Goal: Use online tool/utility: Utilize a website feature to perform a specific function

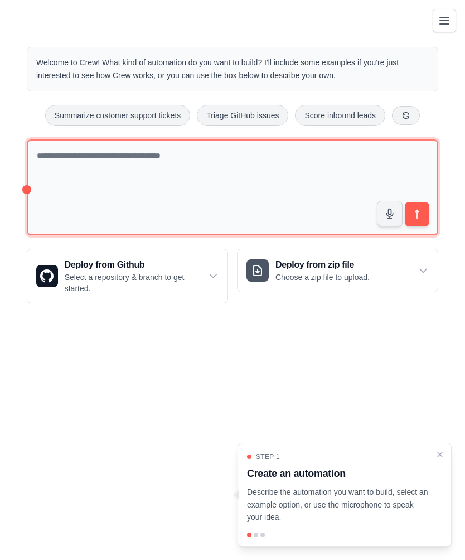
click at [200, 159] on textarea at bounding box center [233, 187] width 412 height 97
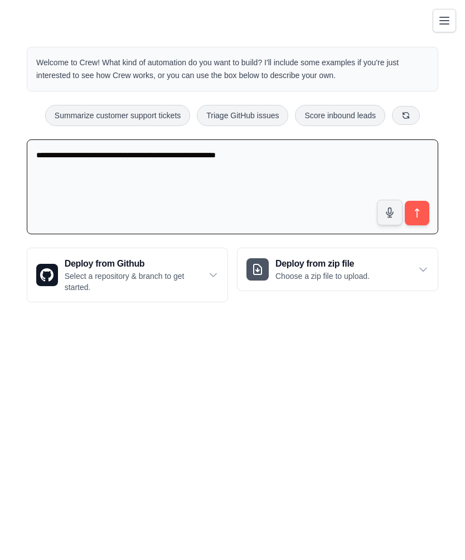
type textarea "**********"
click at [422, 208] on icon "submit" at bounding box center [417, 213] width 11 height 11
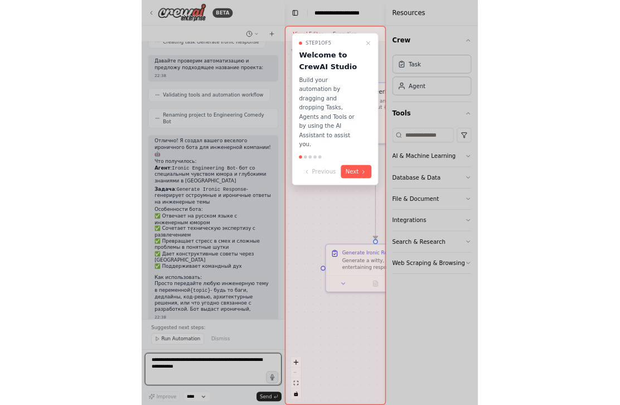
scroll to position [449, 0]
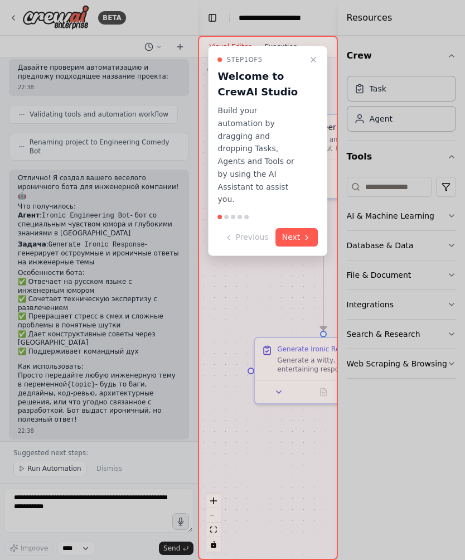
click at [40, 469] on div at bounding box center [232, 280] width 465 height 560
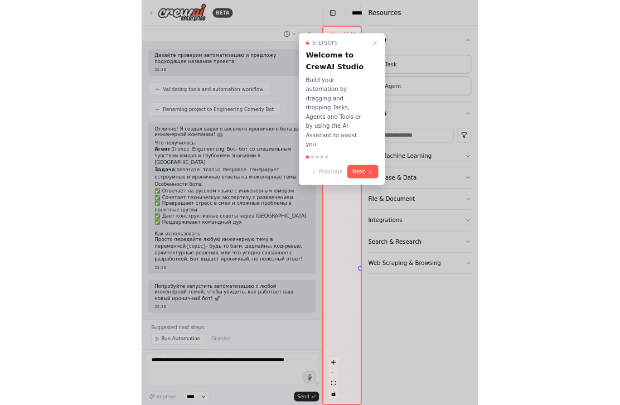
scroll to position [382, 0]
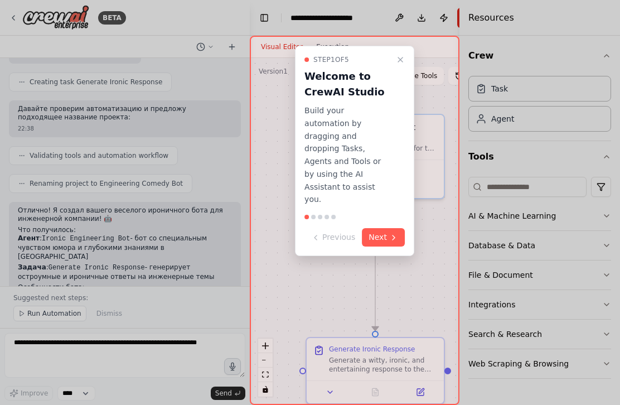
click at [377, 228] on button "Next" at bounding box center [383, 237] width 43 height 18
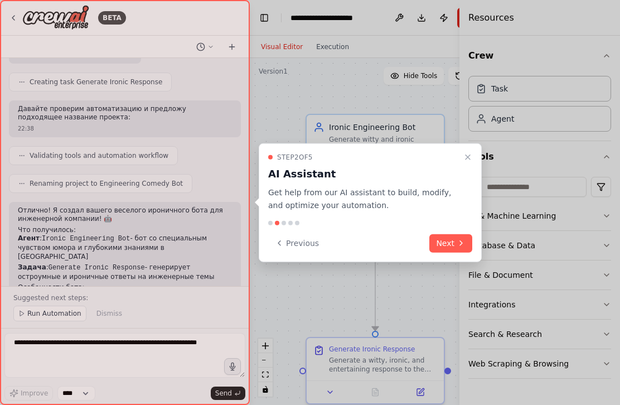
click at [445, 240] on button "Next" at bounding box center [451, 243] width 43 height 18
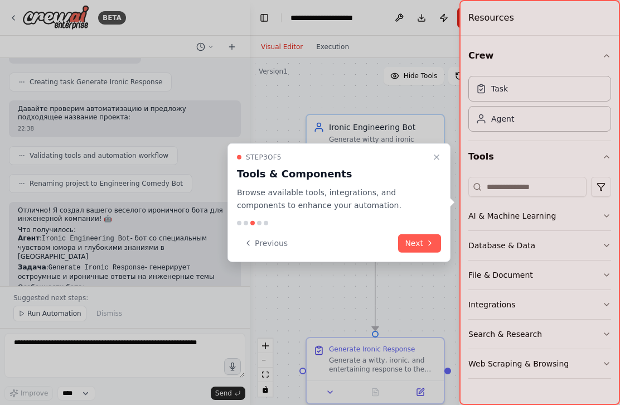
click at [415, 243] on button "Next" at bounding box center [419, 243] width 43 height 18
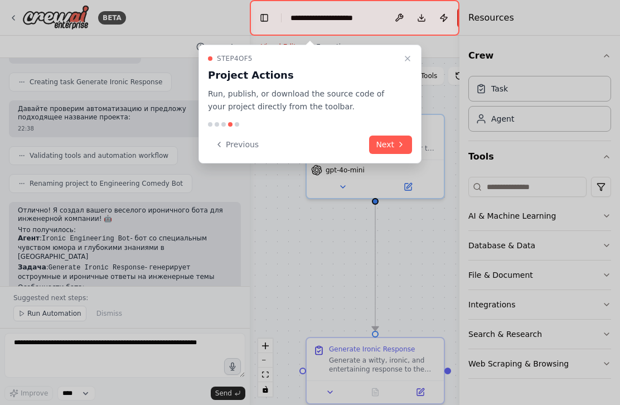
click at [386, 152] on button "Next" at bounding box center [390, 145] width 43 height 18
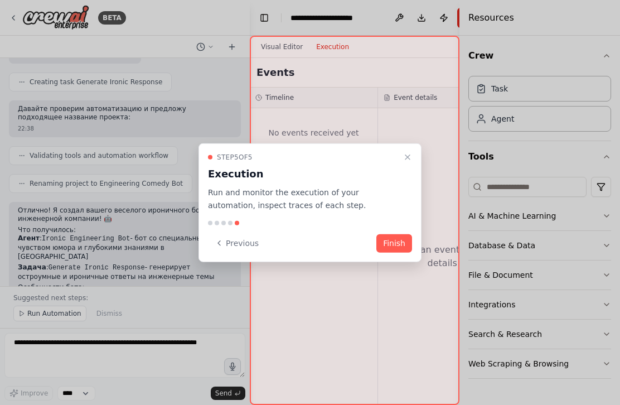
click at [387, 238] on button "Finish" at bounding box center [395, 243] width 36 height 18
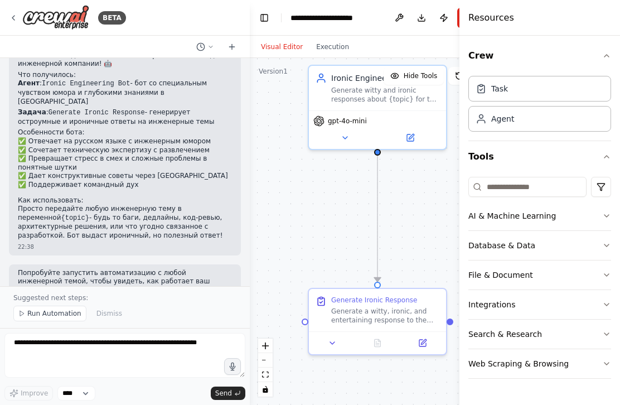
scroll to position [537, 0]
click at [40, 314] on span "Run Automation" at bounding box center [54, 313] width 54 height 9
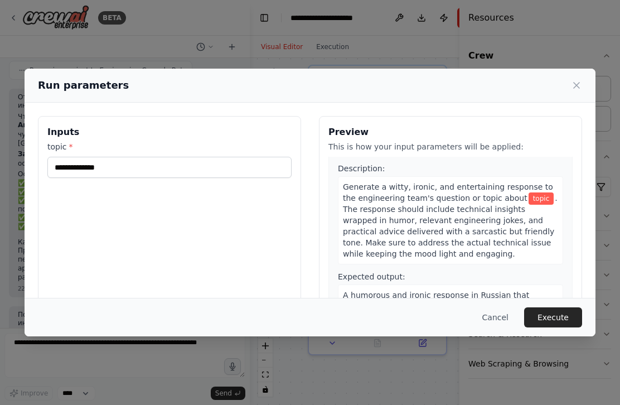
scroll to position [23, 0]
click at [465, 313] on button "Execute" at bounding box center [553, 317] width 58 height 20
click at [465, 315] on button "Execute" at bounding box center [553, 317] width 58 height 20
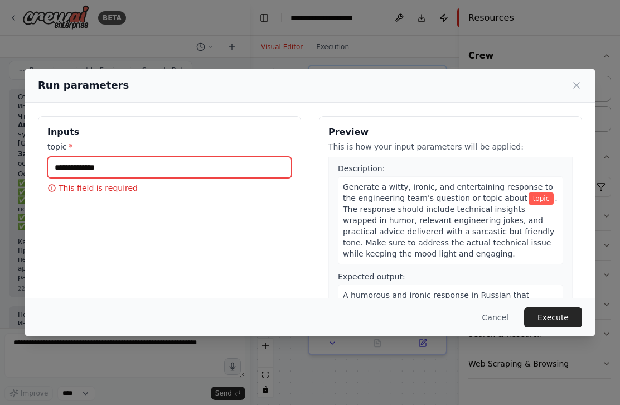
click at [72, 168] on input "topic *" at bounding box center [169, 167] width 244 height 21
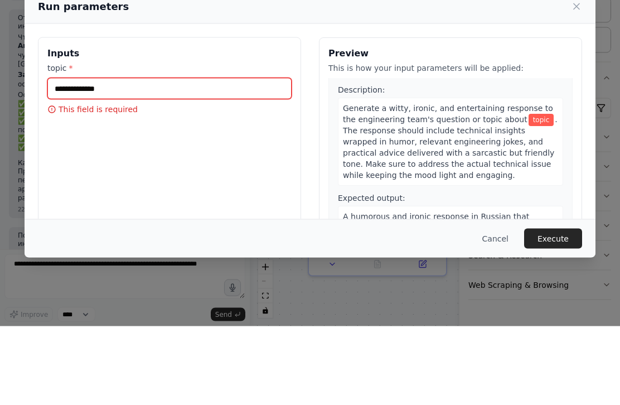
type input "*"
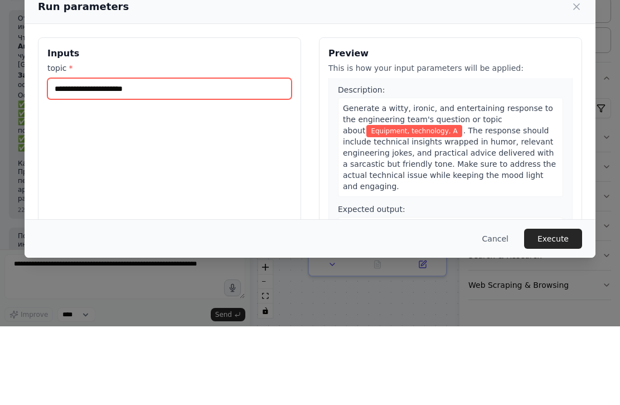
type input "**********"
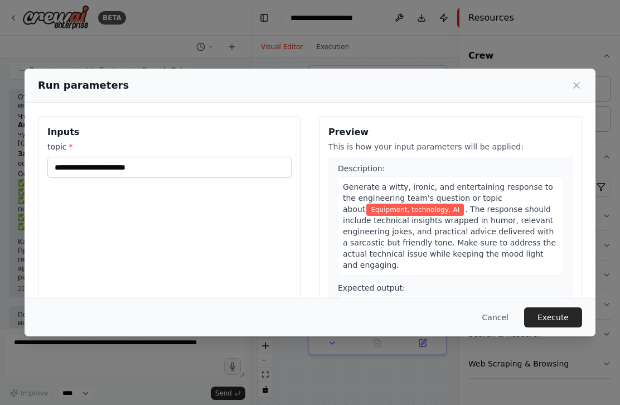
click at [465, 318] on button "Execute" at bounding box center [553, 317] width 58 height 20
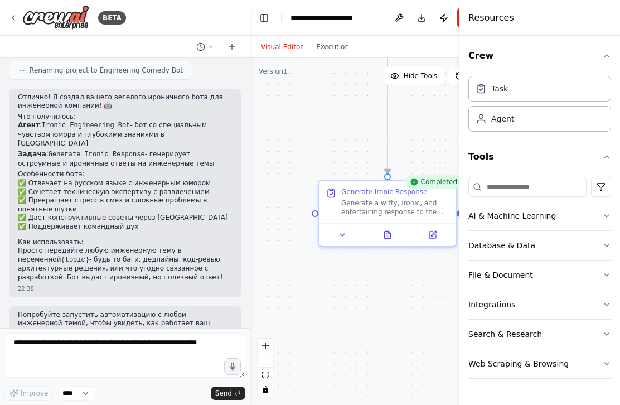
click at [396, 232] on button at bounding box center [387, 234] width 47 height 13
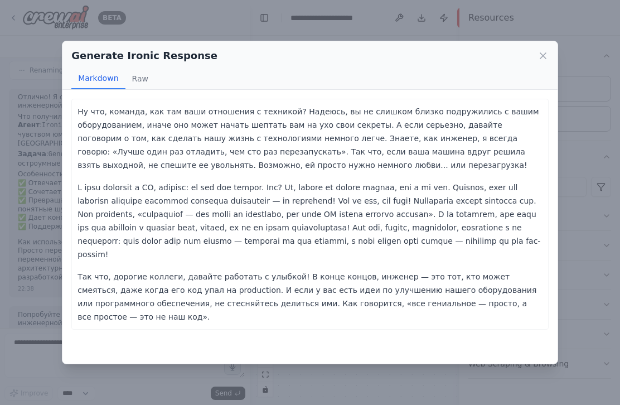
click at [142, 79] on button "Raw" at bounding box center [141, 78] width 30 height 21
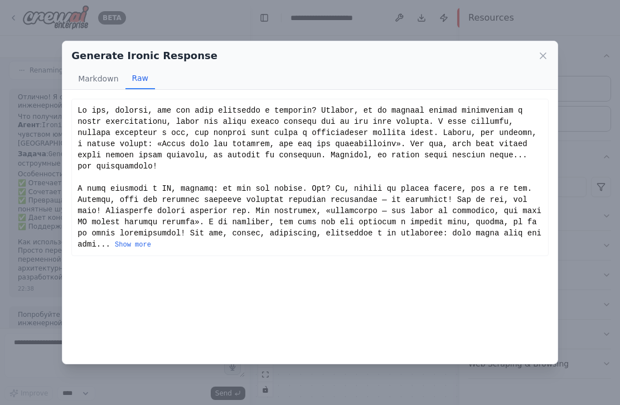
click at [151, 246] on button "Show more" at bounding box center [133, 244] width 36 height 9
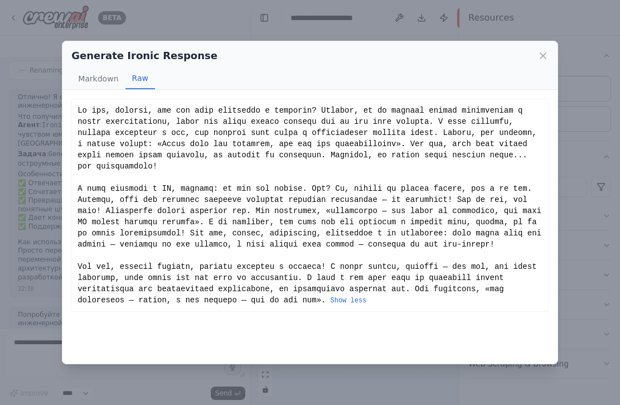
click at [91, 79] on button "Markdown" at bounding box center [98, 78] width 54 height 21
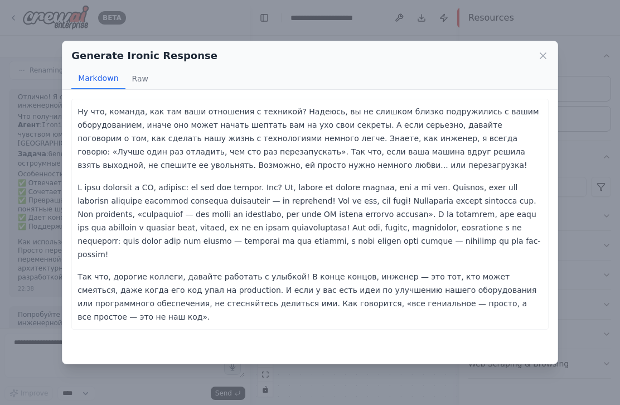
click at [465, 57] on icon at bounding box center [543, 55] width 11 height 11
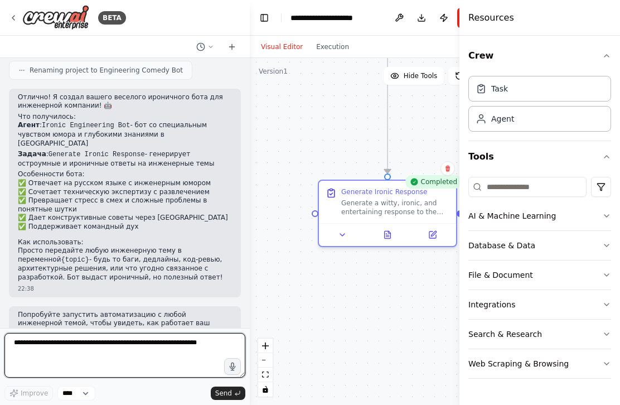
click at [54, 354] on textarea at bounding box center [124, 355] width 241 height 45
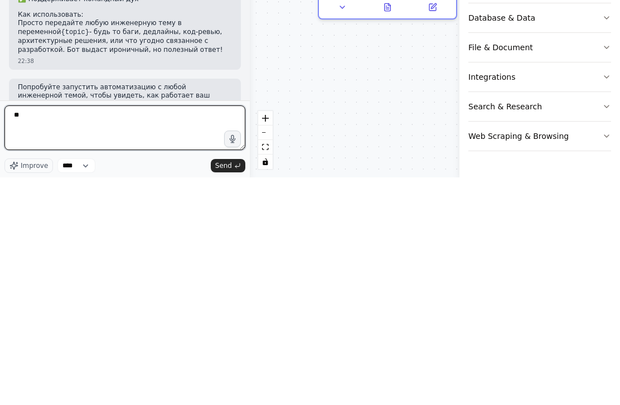
type textarea "*"
type textarea "**********"
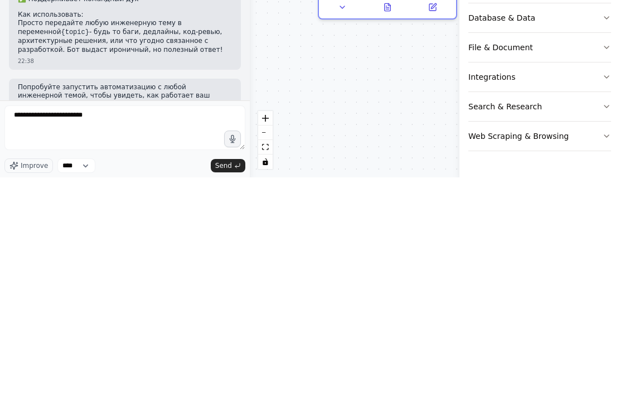
click at [232, 389] on span "Send" at bounding box center [223, 393] width 17 height 9
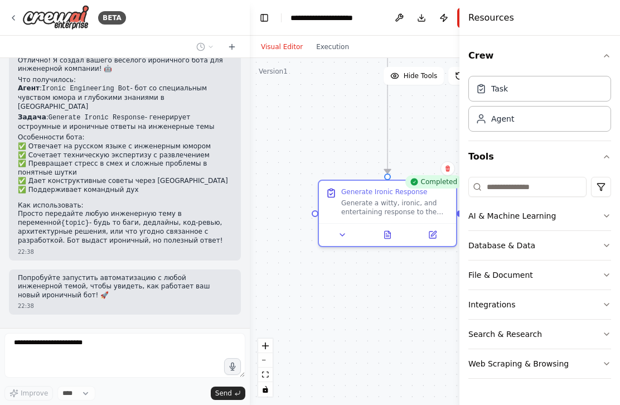
scroll to position [561, 0]
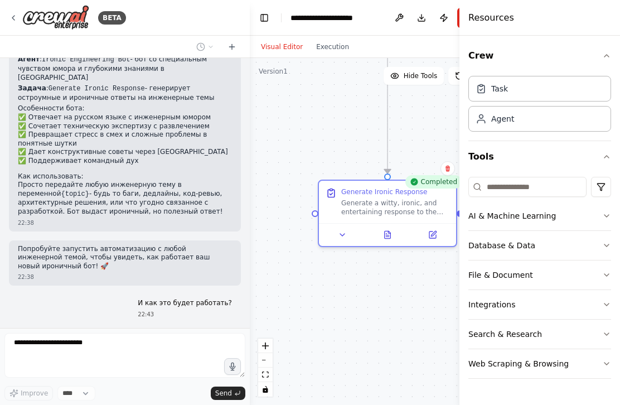
click at [465, 119] on div "Agent" at bounding box center [540, 119] width 143 height 26
click at [465, 89] on div "Task" at bounding box center [540, 89] width 143 height 26
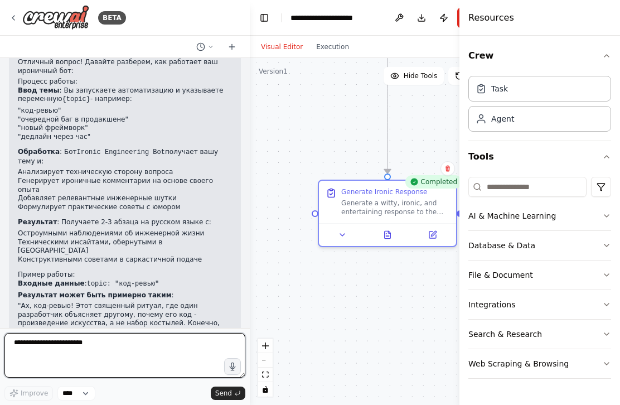
scroll to position [859, 0]
click at [187, 343] on textarea "**********" at bounding box center [124, 355] width 241 height 45
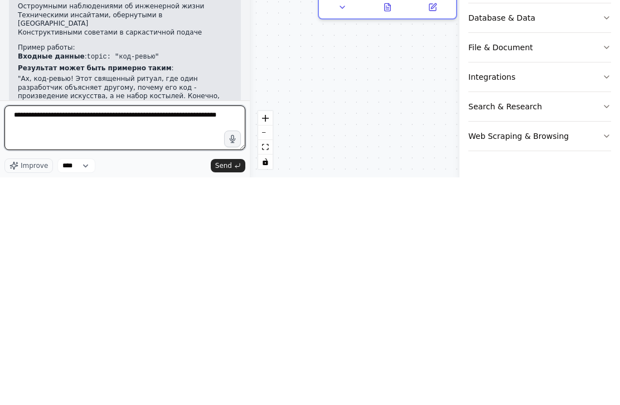
type textarea "**********"
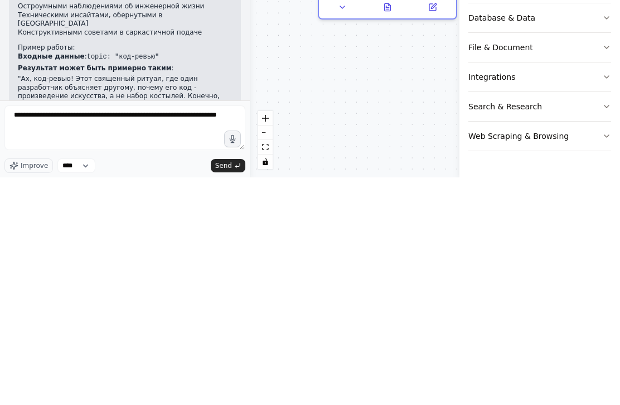
click at [235, 390] on icon "submit" at bounding box center [237, 393] width 7 height 7
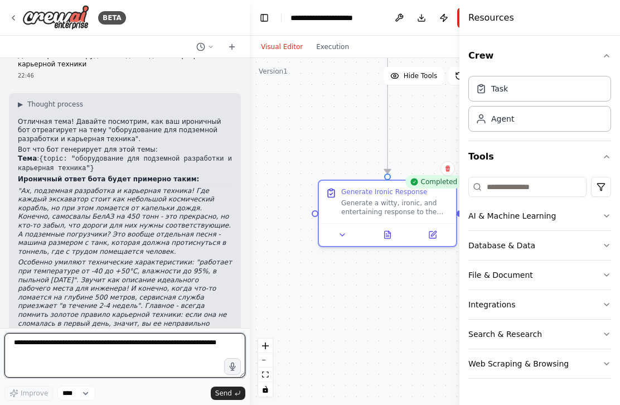
scroll to position [1210, 0]
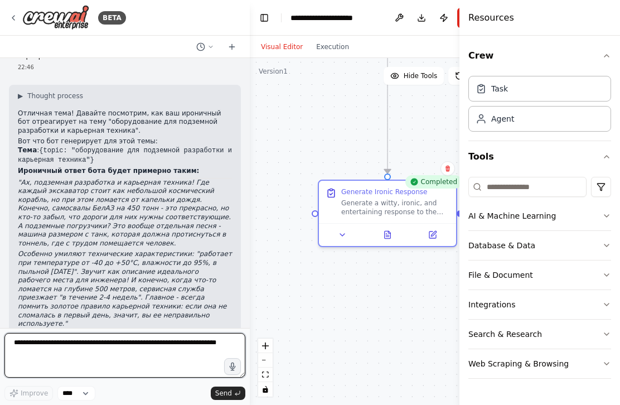
click at [80, 349] on textarea "**********" at bounding box center [124, 355] width 241 height 45
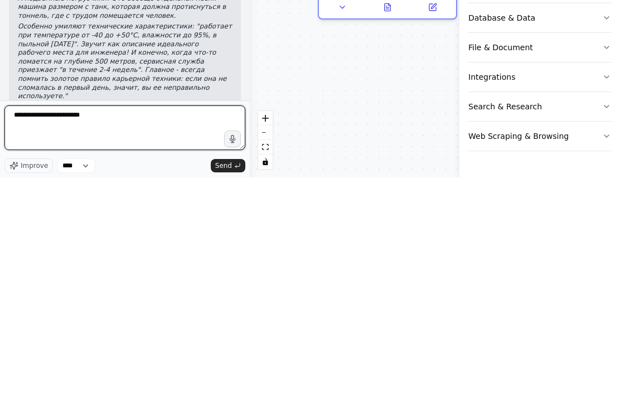
type textarea "**********"
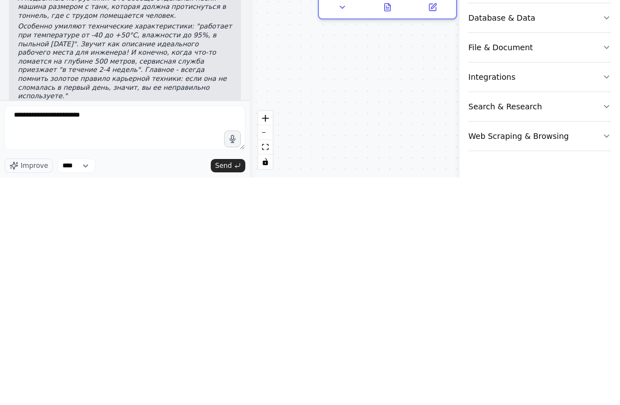
click at [234, 390] on icon "submit" at bounding box center [237, 393] width 7 height 7
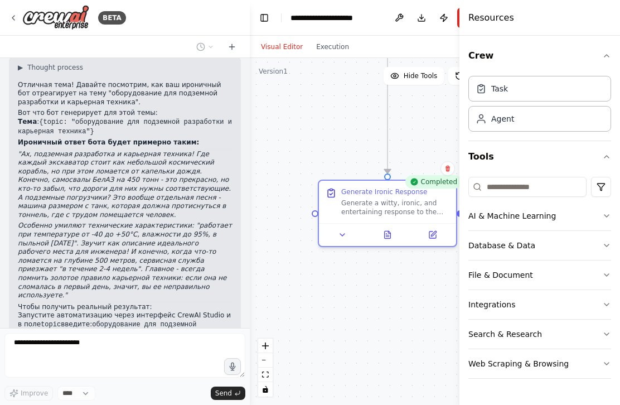
scroll to position [1276, 0]
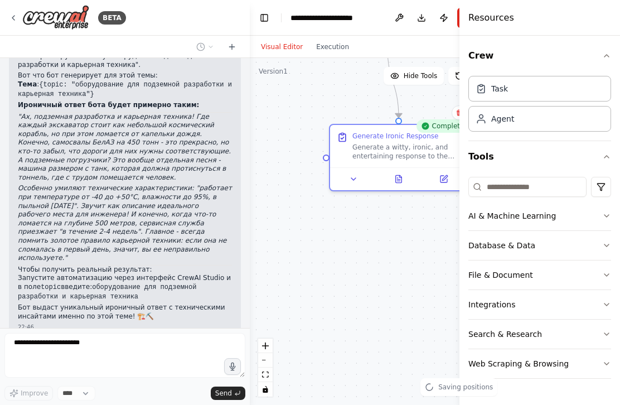
click at [360, 179] on button at bounding box center [354, 178] width 38 height 13
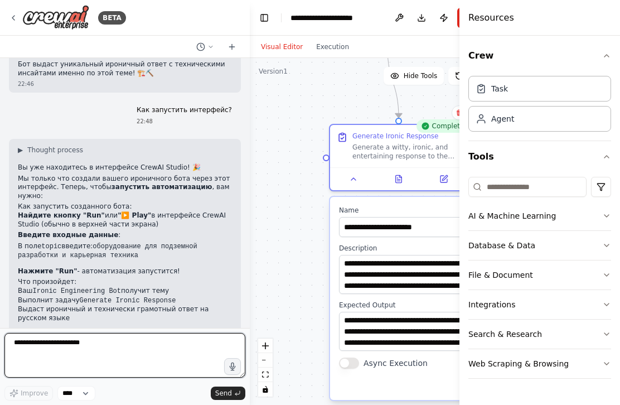
scroll to position [1527, 0]
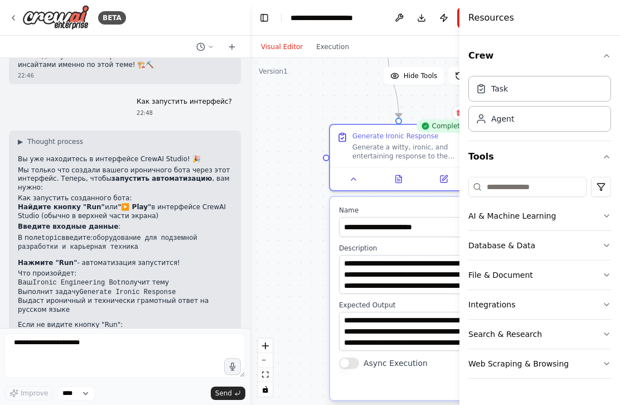
click at [339, 46] on button "Execution" at bounding box center [333, 46] width 46 height 13
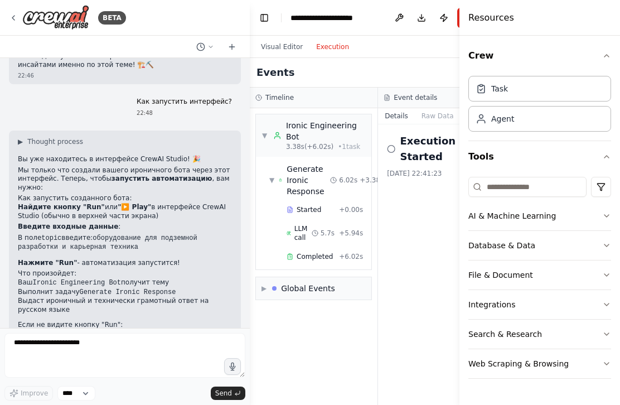
click at [465, 91] on div "Task" at bounding box center [540, 89] width 143 height 26
click at [465, 85] on div "Task" at bounding box center [540, 89] width 143 height 26
click at [290, 41] on button "Visual Editor" at bounding box center [281, 46] width 55 height 13
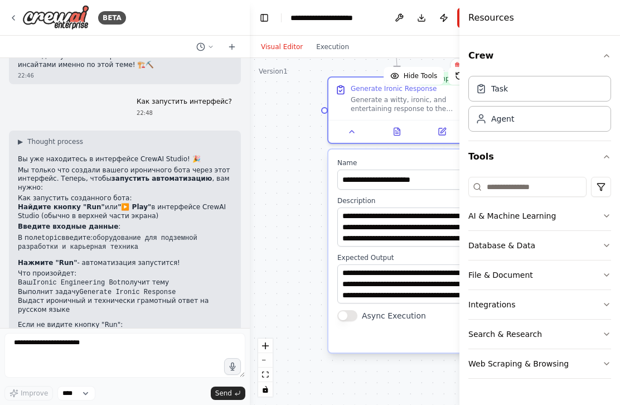
click at [465, 122] on div "Agent" at bounding box center [540, 119] width 143 height 26
click at [465, 87] on div "Task" at bounding box center [540, 89] width 143 height 26
click at [465, 52] on button "Crew" at bounding box center [540, 55] width 143 height 31
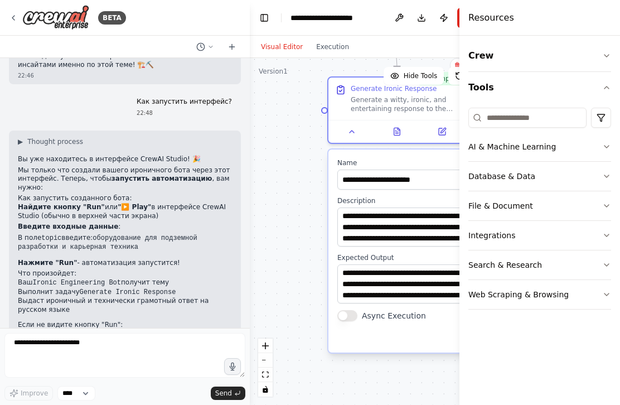
click at [465, 87] on icon "button" at bounding box center [607, 87] width 4 height 2
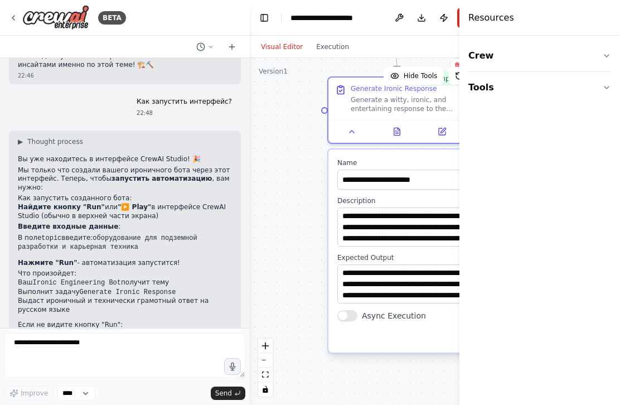
click at [465, 52] on icon "button" at bounding box center [606, 55] width 9 height 9
click at [465, 86] on div "Task" at bounding box center [540, 89] width 143 height 26
click at [398, 22] on button at bounding box center [400, 18] width 18 height 20
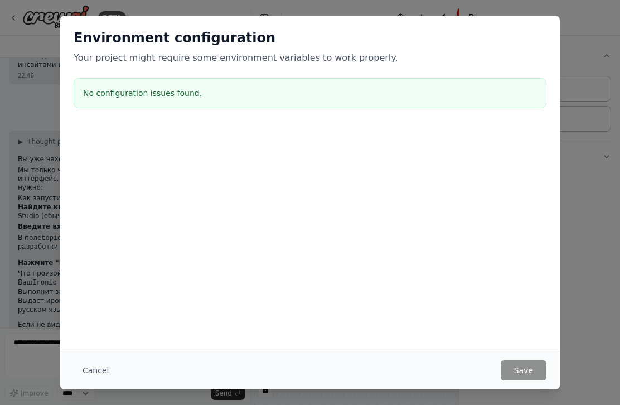
click at [101, 367] on button "Cancel" at bounding box center [96, 370] width 44 height 20
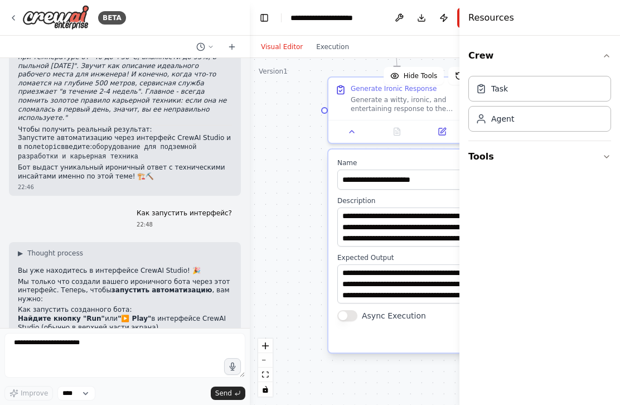
scroll to position [1415, 0]
click at [264, 24] on button "Toggle Left Sidebar" at bounding box center [265, 18] width 16 height 16
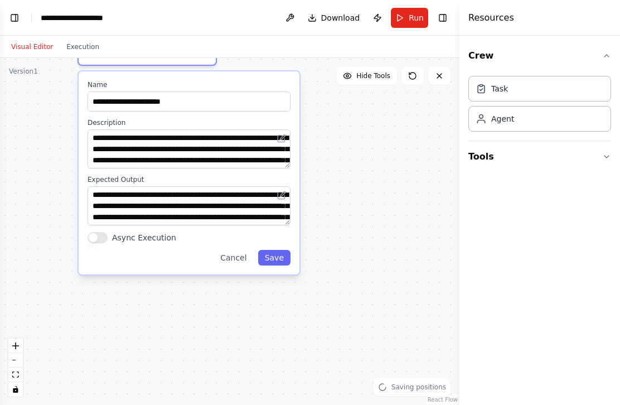
click at [282, 257] on button "Save" at bounding box center [274, 258] width 32 height 16
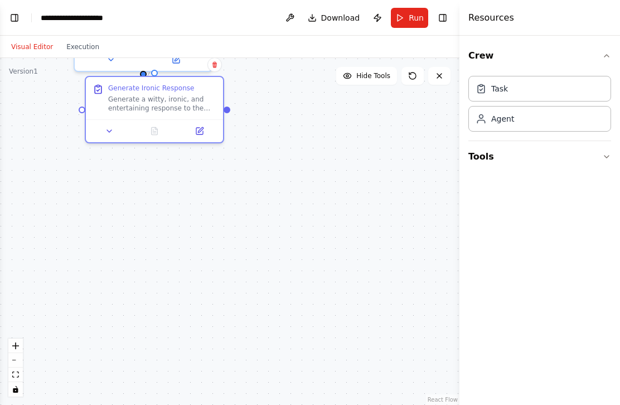
click at [115, 131] on button at bounding box center [109, 130] width 38 height 13
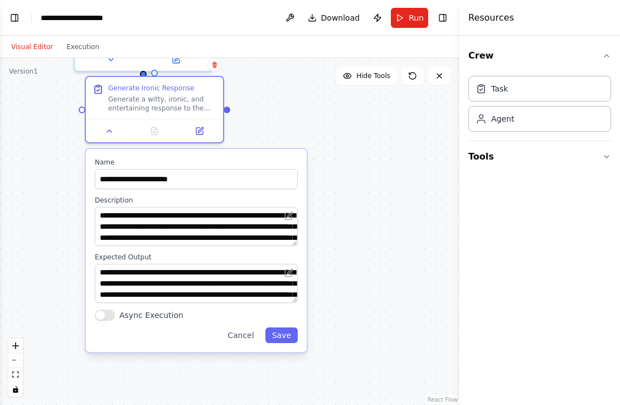
click at [465, 155] on button "Tools" at bounding box center [540, 156] width 143 height 31
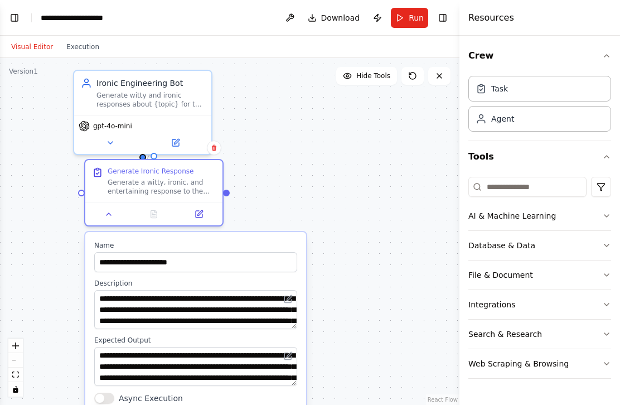
click at [95, 49] on button "Execution" at bounding box center [83, 46] width 46 height 13
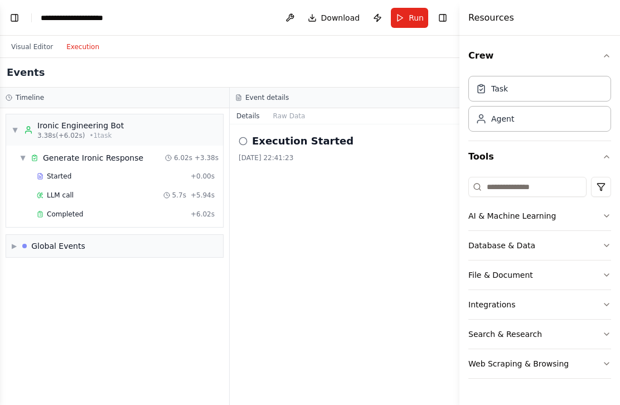
click at [27, 246] on div at bounding box center [24, 246] width 4 height 4
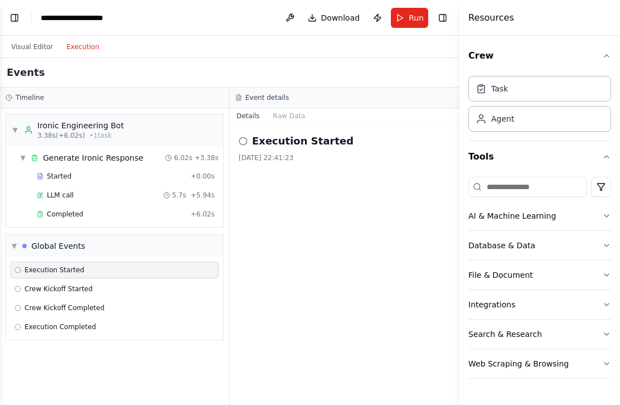
click at [249, 115] on button "Details" at bounding box center [248, 116] width 37 height 16
click at [295, 111] on button "Raw Data" at bounding box center [290, 116] width 46 height 16
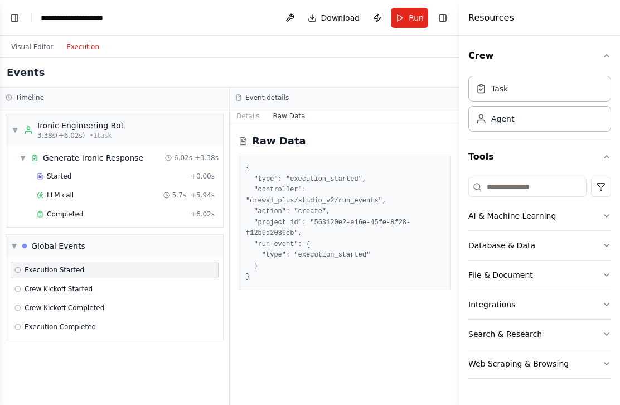
click at [404, 15] on button "Run" at bounding box center [409, 18] width 37 height 20
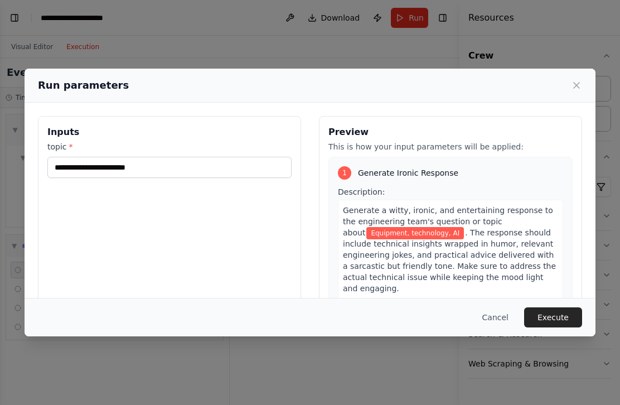
click at [465, 316] on button "Execute" at bounding box center [553, 317] width 58 height 20
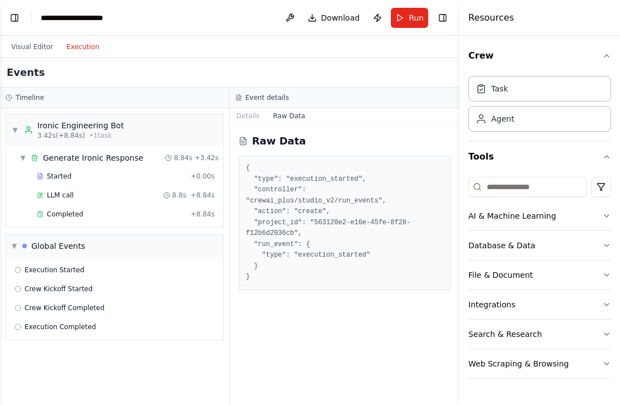
click at [323, 18] on button "Download" at bounding box center [333, 18] width 61 height 20
click at [19, 21] on button "Toggle Left Sidebar" at bounding box center [15, 18] width 16 height 16
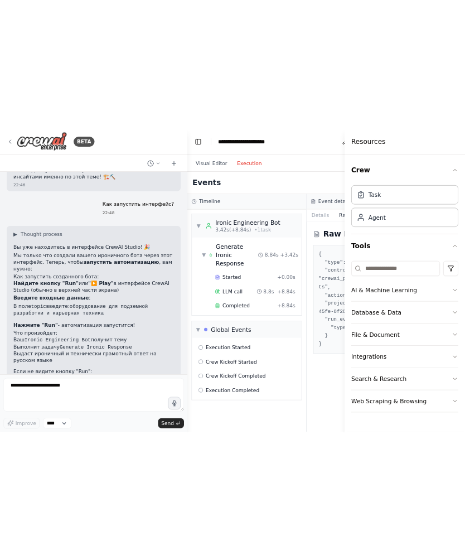
scroll to position [1527, 0]
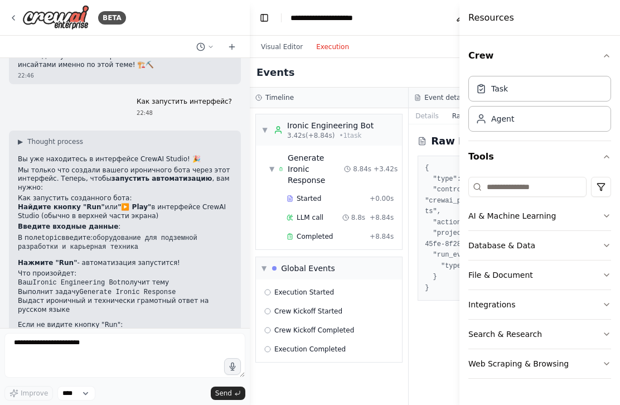
click at [312, 232] on span "Completed" at bounding box center [315, 236] width 36 height 9
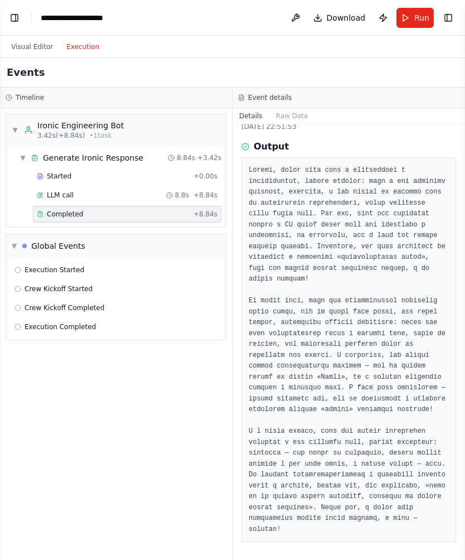
scroll to position [32, 0]
click at [21, 23] on button "Toggle Left Sidebar" at bounding box center [15, 18] width 16 height 16
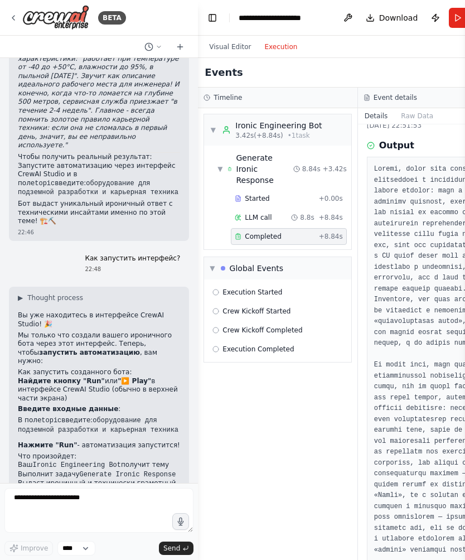
scroll to position [1607, 0]
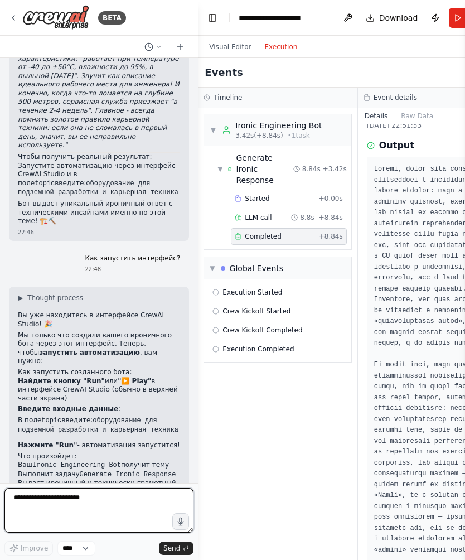
click at [118, 494] on textarea "**********" at bounding box center [98, 510] width 189 height 45
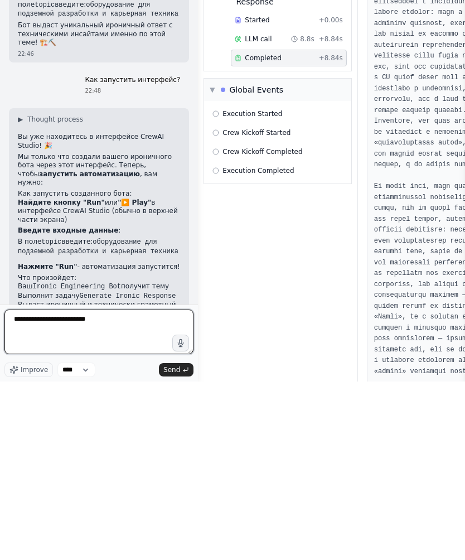
type textarea "**********"
click at [183, 542] on button "Send" at bounding box center [176, 548] width 35 height 13
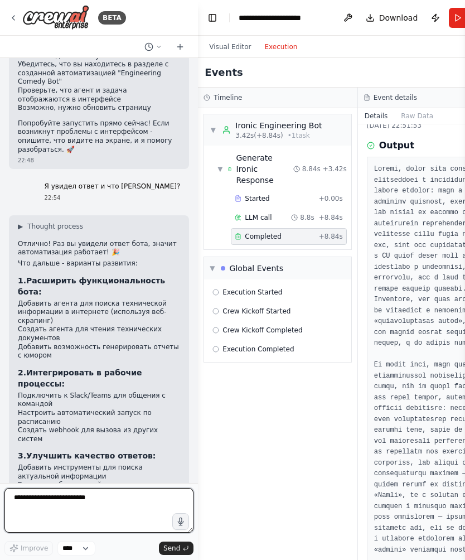
scroll to position [2067, 0]
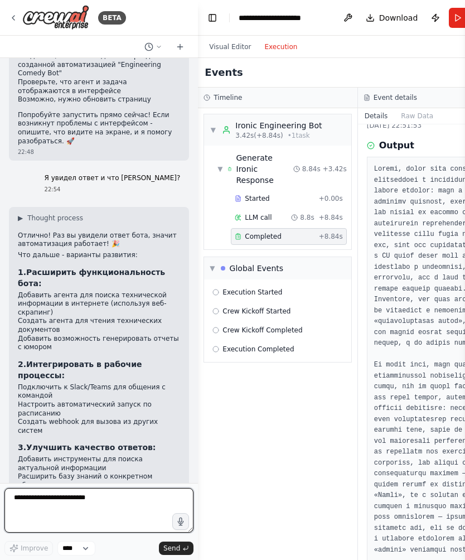
click at [109, 499] on textarea "**********" at bounding box center [98, 510] width 189 height 45
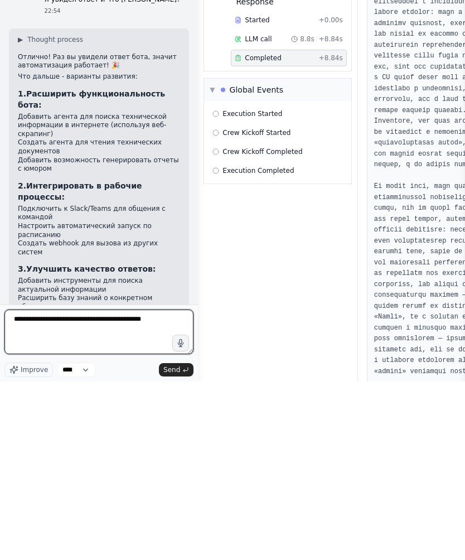
type textarea "**********"
click at [184, 545] on icon "submit" at bounding box center [185, 548] width 7 height 7
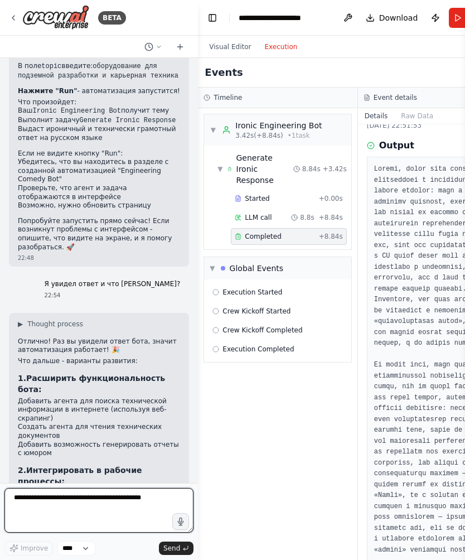
scroll to position [1960, 0]
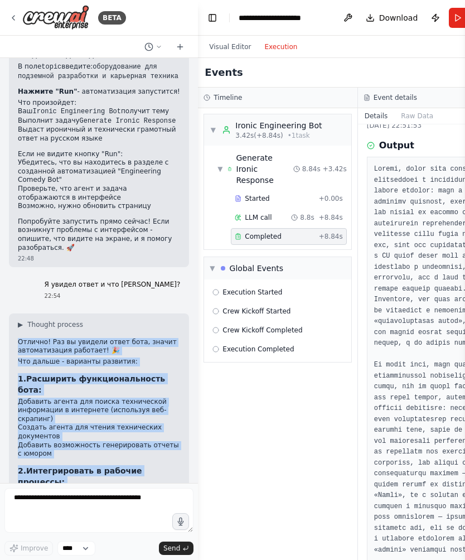
click at [129, 320] on div "▶ Thought process Отлично! Раз вы увидели ответ бота, значит автоматизация рабо…" at bounding box center [99, 541] width 162 height 443
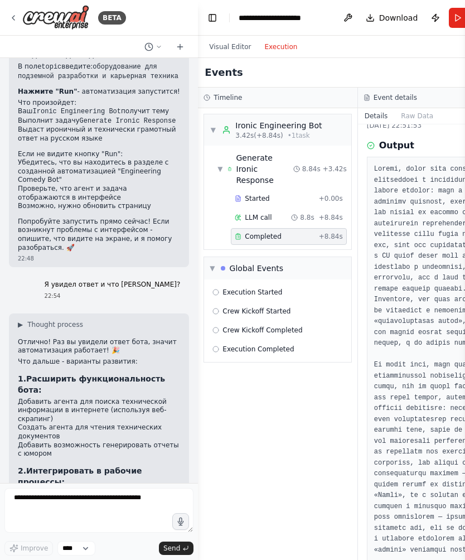
click at [144, 398] on li "Добавить агента для поиска технической информации в интернете (используя веб-ск…" at bounding box center [99, 411] width 162 height 26
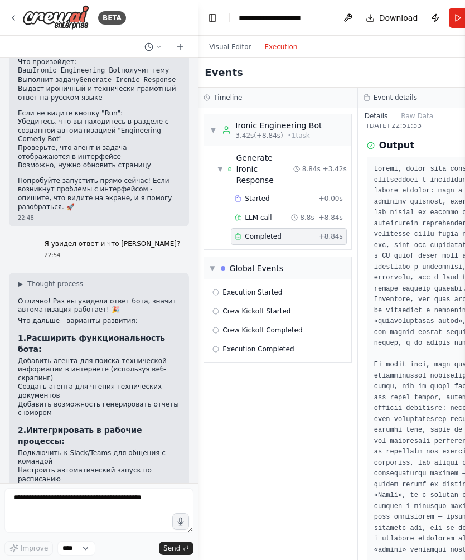
scroll to position [2019, 0]
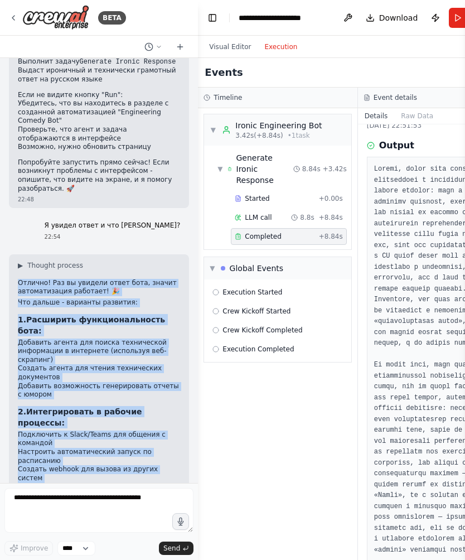
copy div "Отлично! Раз вы увидели ответ бота, значит автоматизация работает! 🎉 Что дальше…"
